Goal: Task Accomplishment & Management: Manage account settings

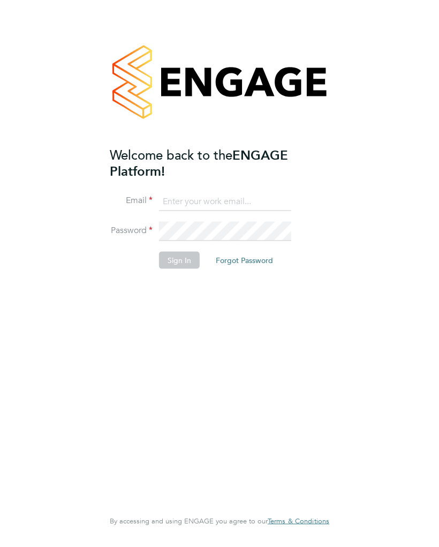
click at [196, 201] on input at bounding box center [225, 201] width 132 height 19
type input "[PERSON_NAME][EMAIL_ADDRESS][PERSON_NAME][DOMAIN_NAME]"
click at [250, 266] on button "Forgot Password" at bounding box center [244, 259] width 74 height 17
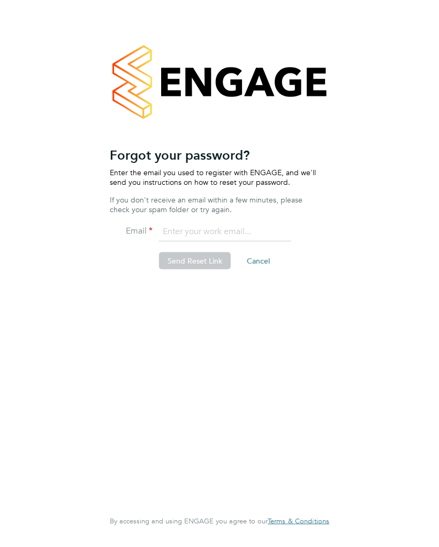
click at [205, 262] on button "Send Reset Link" at bounding box center [195, 260] width 72 height 17
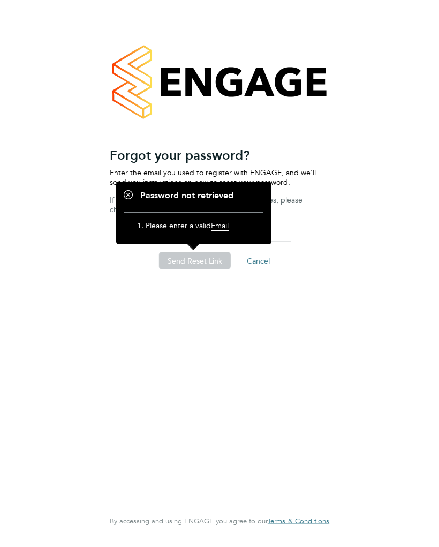
click at [340, 289] on div "Welcome back to the ENGAGE Platform! Email [PERSON_NAME][EMAIL_ADDRESS][PERSON_…" at bounding box center [220, 273] width 254 height 547
click at [259, 262] on button "Cancel" at bounding box center [258, 260] width 40 height 17
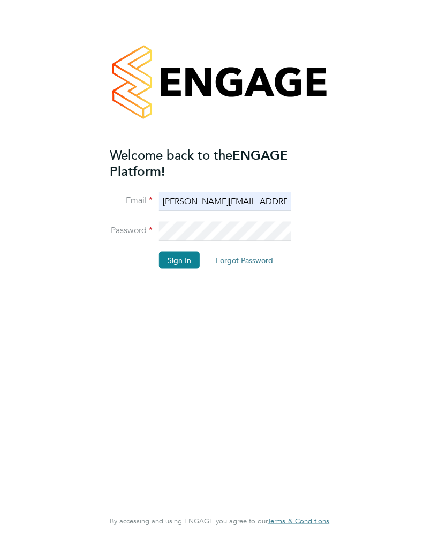
click at [185, 265] on button "Sign In" at bounding box center [179, 259] width 41 height 17
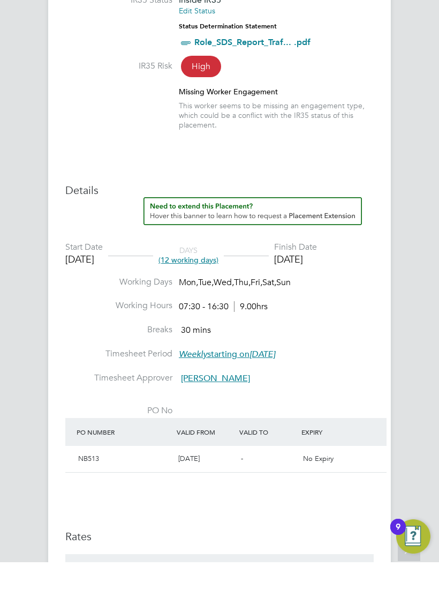
scroll to position [313, 0]
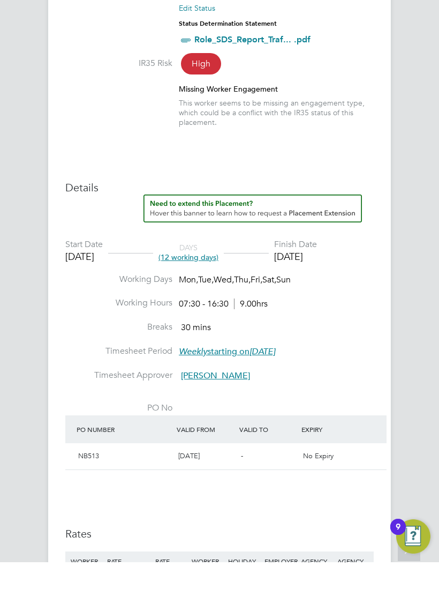
click at [242, 373] on span "Weekly starting on Monday, 05 Feb 2018" at bounding box center [227, 378] width 96 height 11
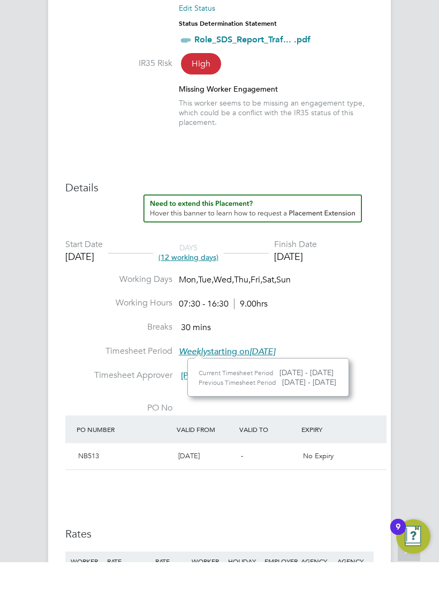
scroll to position [38, 245]
click at [353, 348] on li "Breaks 30 mins" at bounding box center [219, 360] width 309 height 24
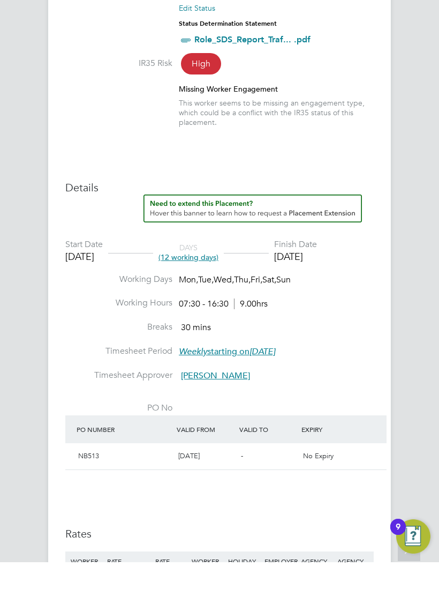
click at [266, 373] on em "Monday, 05 Feb 2018" at bounding box center [263, 378] width 26 height 11
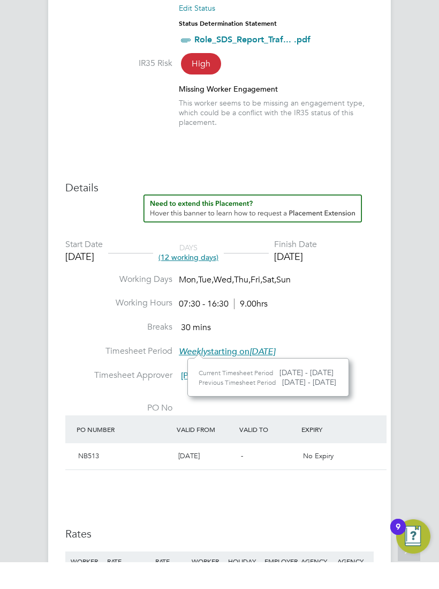
click at [359, 324] on li "Working Hours 07:30 - 16:30 9.00hrs" at bounding box center [219, 336] width 309 height 24
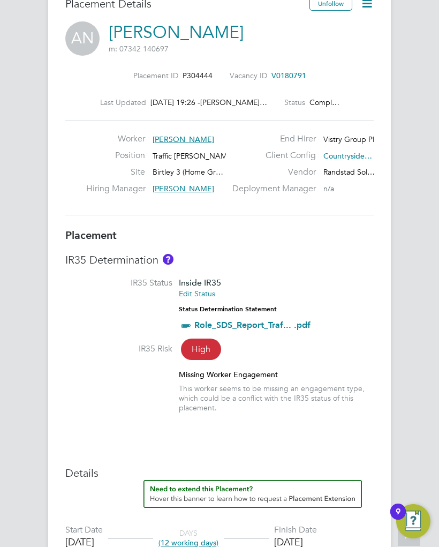
scroll to position [0, 0]
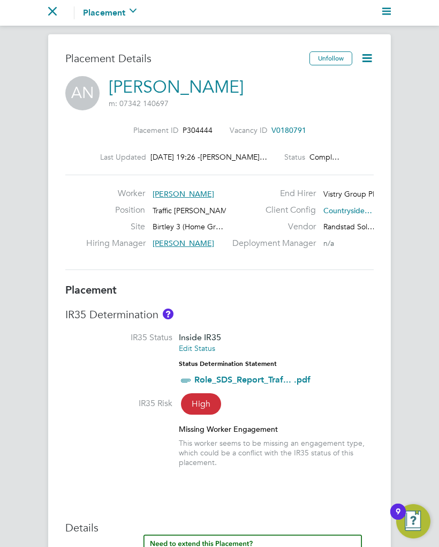
click at [371, 63] on icon at bounding box center [367, 57] width 13 height 13
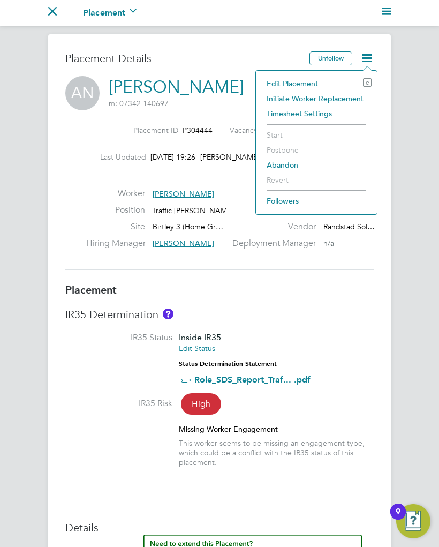
click at [318, 117] on li "Timesheet Settings" at bounding box center [316, 113] width 110 height 15
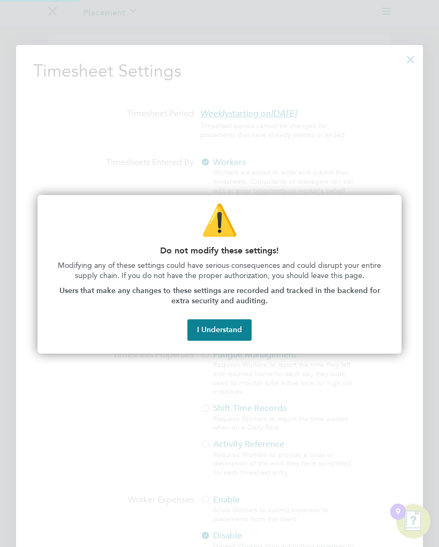
scroll to position [568, 408]
click at [339, 149] on div at bounding box center [219, 273] width 439 height 547
click at [227, 337] on button "I Understand" at bounding box center [219, 329] width 64 height 21
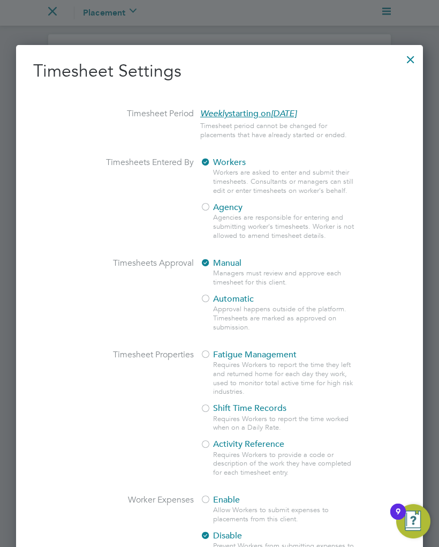
click at [412, 61] on div at bounding box center [410, 56] width 19 height 19
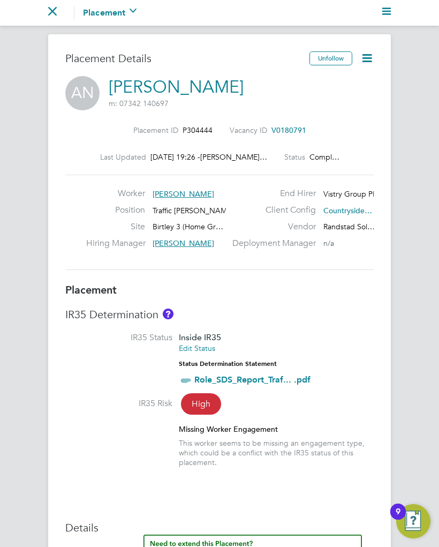
click at [187, 243] on span "Stephen Purdy" at bounding box center [184, 243] width 62 height 10
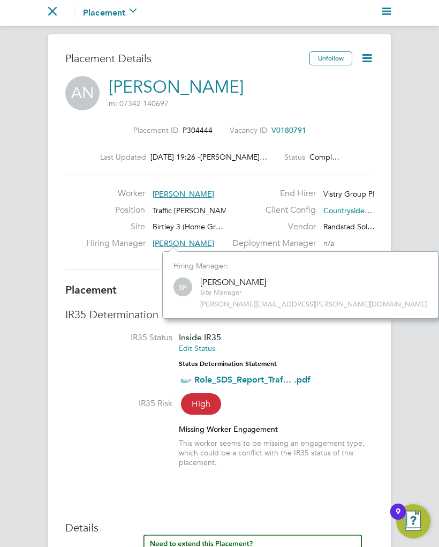
scroll to position [10, 50]
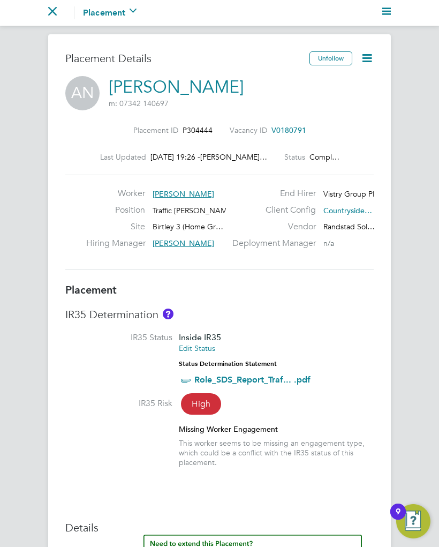
click at [187, 194] on span "Amanze Nnadi" at bounding box center [184, 194] width 62 height 10
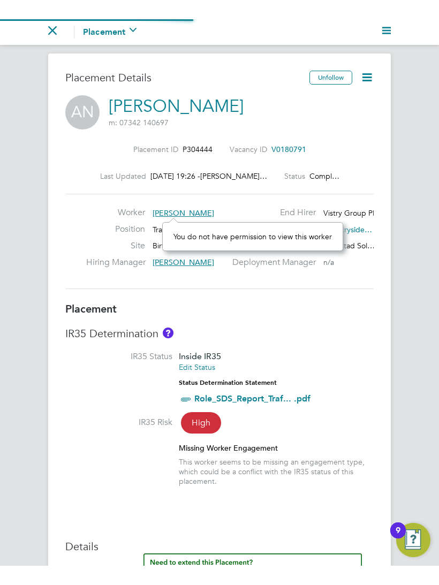
scroll to position [28, 179]
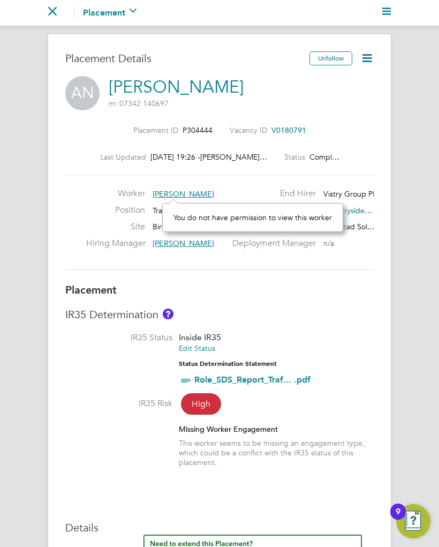
click at [294, 289] on h3 "Placement" at bounding box center [219, 290] width 309 height 14
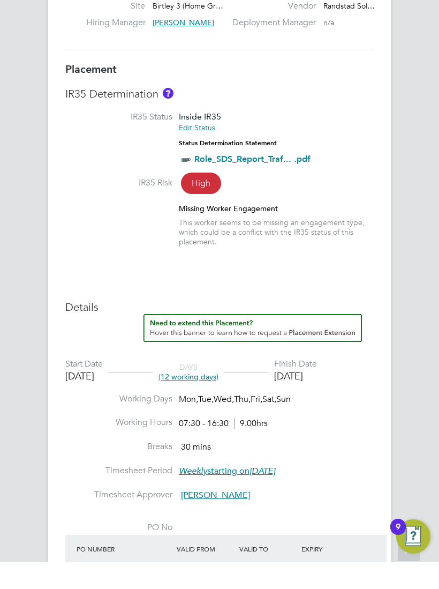
scroll to position [196, 0]
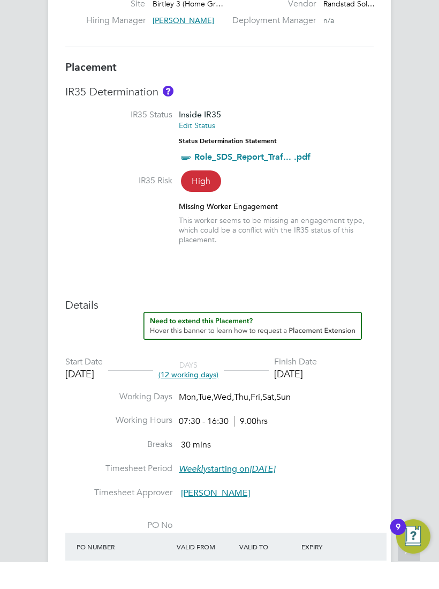
click at [275, 490] on em "Monday, 05 Feb 2018" at bounding box center [263, 495] width 26 height 11
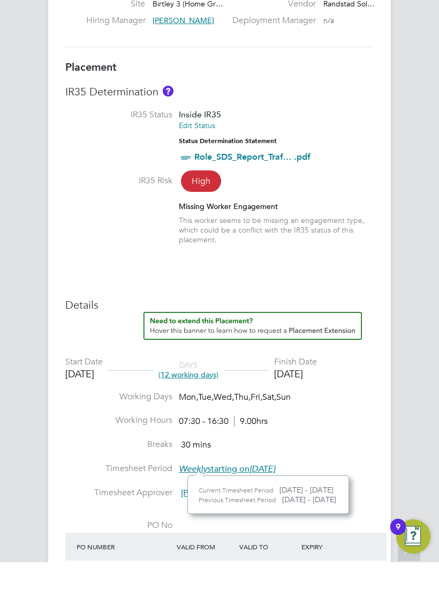
click at [357, 441] on li "Working Hours 07:30 - 16:30 9.00hrs" at bounding box center [219, 453] width 309 height 24
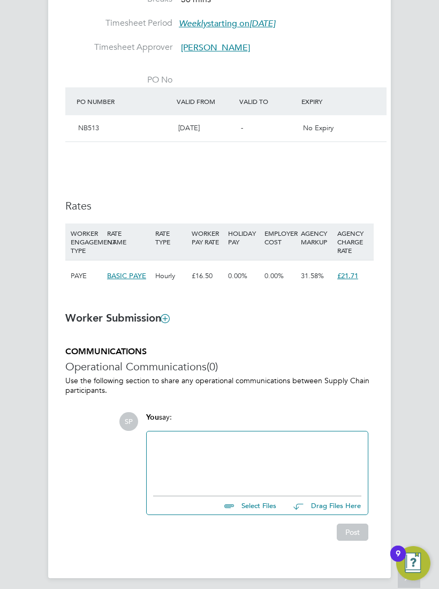
scroll to position [667, 0]
click at [266, 499] on input "file" at bounding box center [281, 504] width 161 height 15
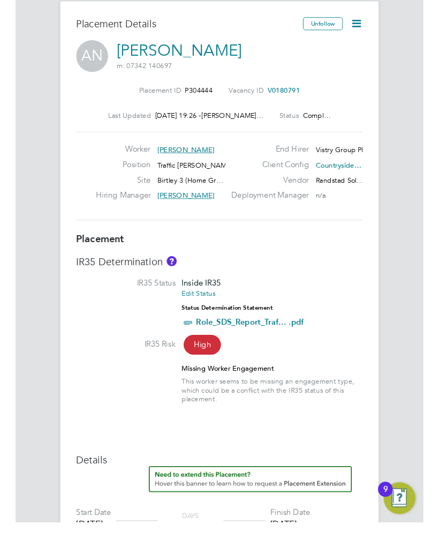
scroll to position [0, 0]
